Goal: Task Accomplishment & Management: Use online tool/utility

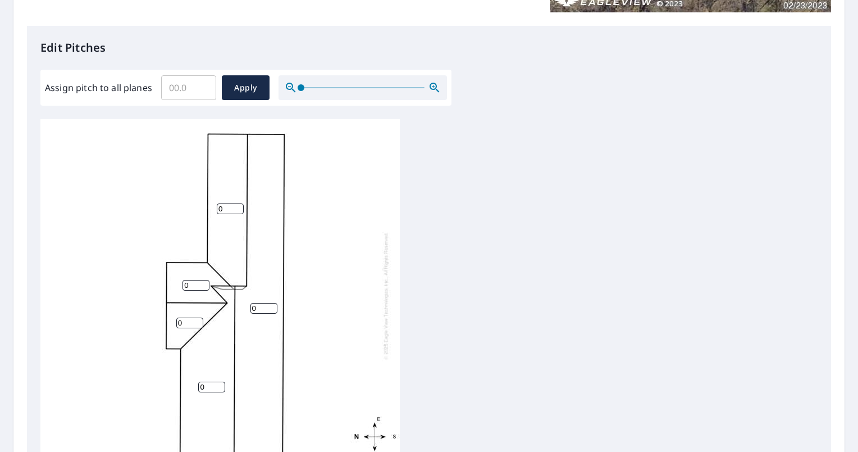
scroll to position [281, 0]
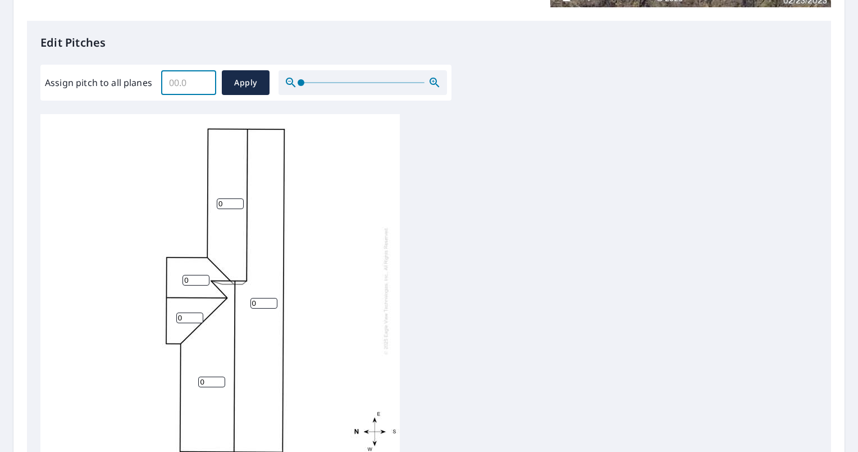
click at [186, 81] on input "Assign pitch to all planes" at bounding box center [188, 82] width 55 height 31
type input "4"
click at [246, 84] on span "Apply" at bounding box center [246, 83] width 30 height 14
type input "4"
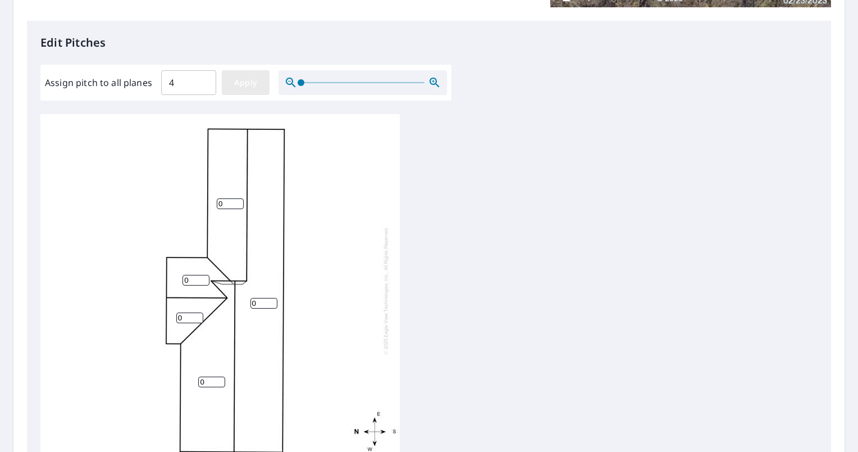
type input "4"
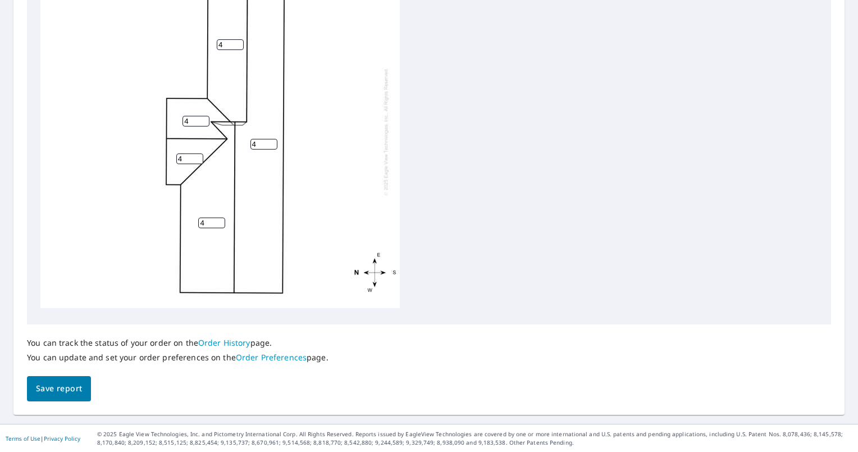
click at [38, 387] on span "Save report" at bounding box center [59, 388] width 46 height 14
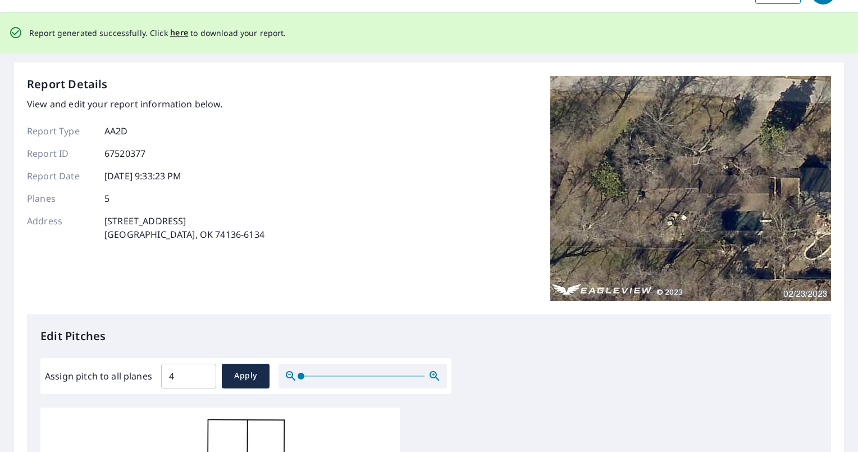
scroll to position [0, 0]
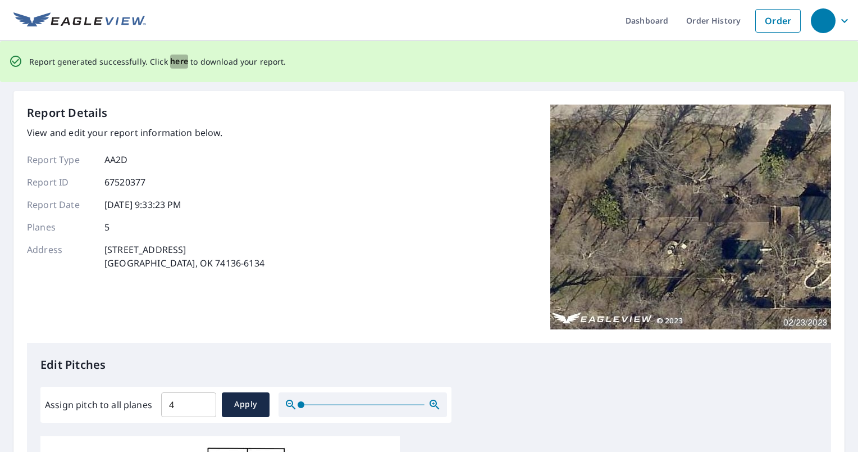
click at [174, 63] on span "here" at bounding box center [179, 61] width 19 height 14
